Goal: Navigation & Orientation: Find specific page/section

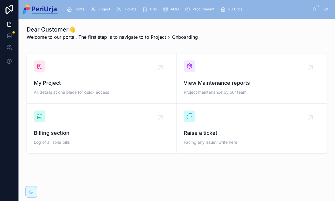
click at [99, 8] on span "Project" at bounding box center [104, 9] width 12 height 5
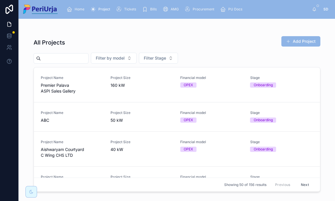
click at [61, 88] on span "Premier Palava ASPI Sales Gallery" at bounding box center [72, 88] width 63 height 12
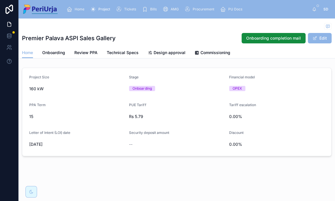
click at [215, 52] on span "Commissioning" at bounding box center [215, 53] width 30 height 6
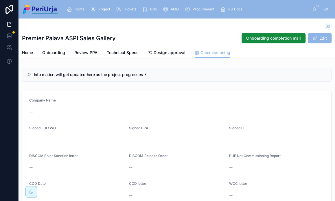
click at [95, 11] on icon "scrollable content" at bounding box center [93, 9] width 6 height 6
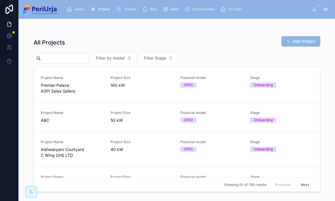
click at [88, 4] on link "Project" at bounding box center [101, 9] width 26 height 10
